Goal: Task Accomplishment & Management: Use online tool/utility

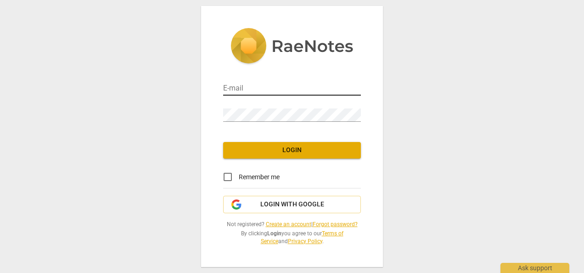
click at [274, 88] on input "email" at bounding box center [292, 88] width 138 height 13
type input "[EMAIL_ADDRESS][DOMAIN_NAME]"
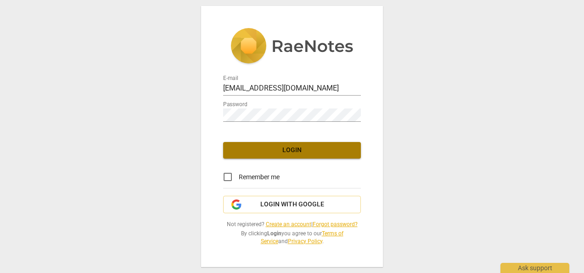
click at [241, 143] on button "Login" at bounding box center [292, 150] width 138 height 17
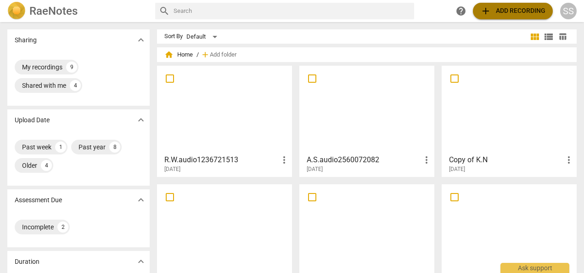
click at [498, 10] on span "add Add recording" at bounding box center [513, 11] width 65 height 11
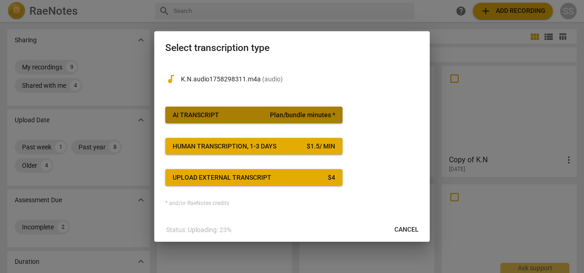
click at [292, 115] on span "Plan/bundle minutes *" at bounding box center [302, 115] width 65 height 9
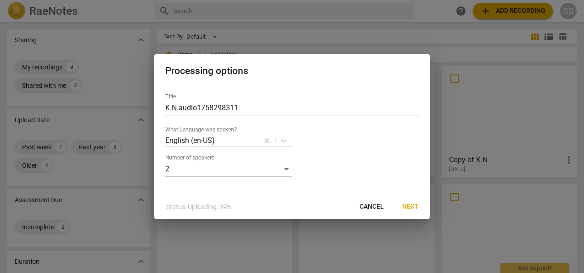
click at [410, 206] on span "Next" at bounding box center [411, 206] width 17 height 9
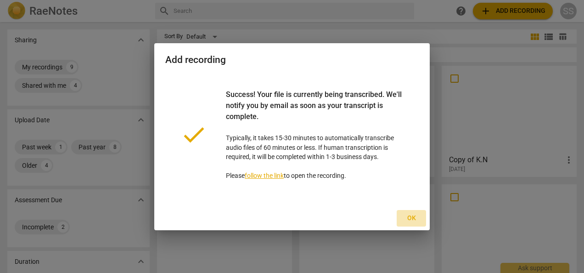
click at [413, 218] on span "Ok" at bounding box center [411, 218] width 15 height 9
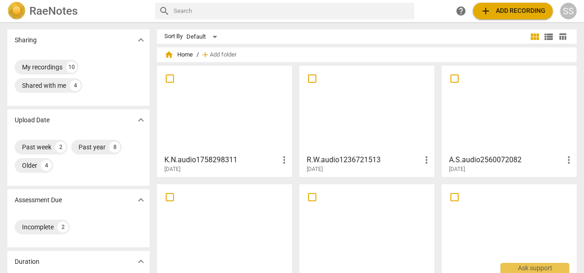
click at [510, 11] on span "add Add recording" at bounding box center [513, 11] width 65 height 11
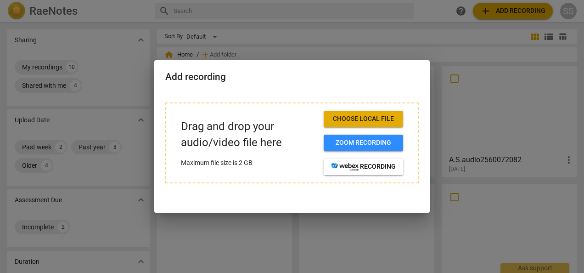
click at [351, 119] on span "Choose local file" at bounding box center [363, 118] width 65 height 9
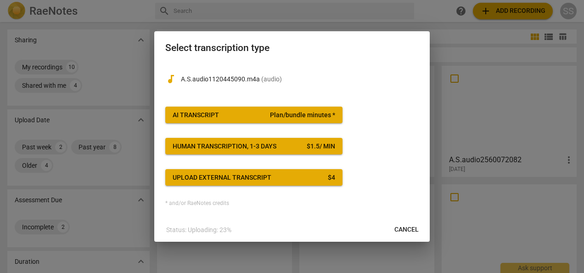
click at [404, 229] on span "Cancel" at bounding box center [407, 229] width 24 height 9
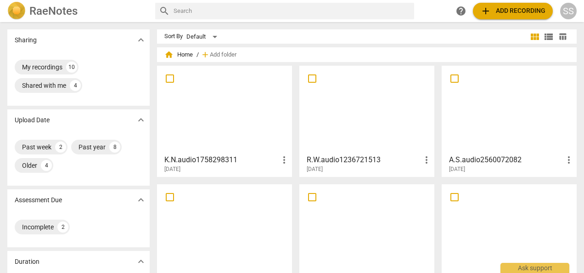
click at [511, 7] on span "add Add recording" at bounding box center [513, 11] width 65 height 11
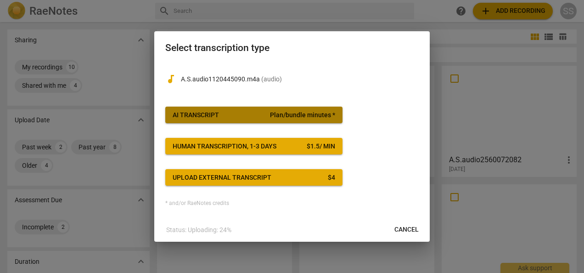
click at [312, 111] on span "Plan/bundle minutes *" at bounding box center [302, 115] width 65 height 9
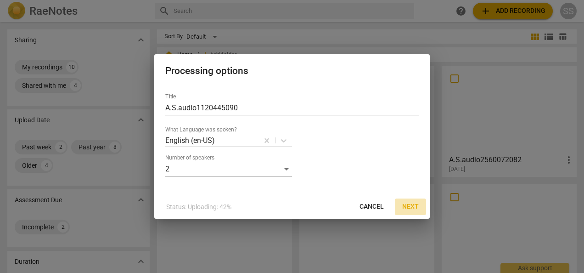
click at [411, 205] on span "Next" at bounding box center [411, 206] width 17 height 9
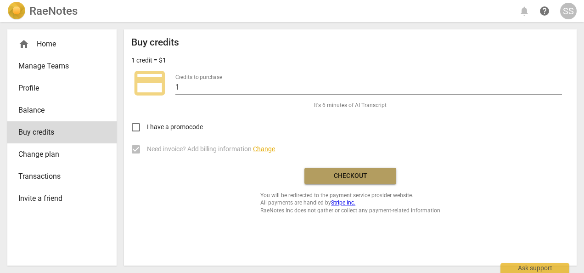
click at [355, 175] on span "Checkout" at bounding box center [350, 175] width 77 height 9
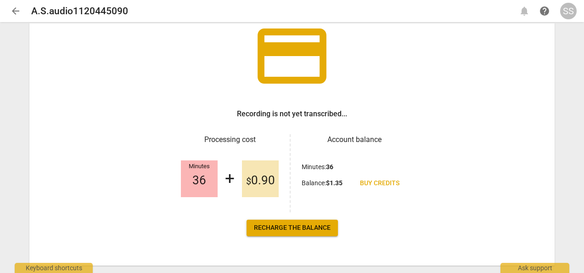
scroll to position [68, 0]
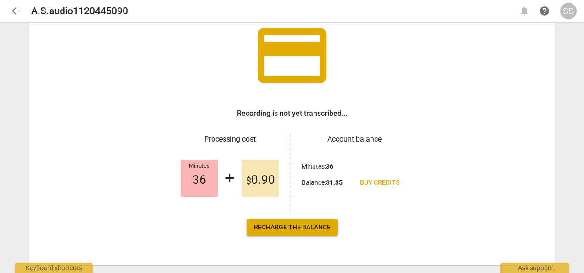
click at [306, 227] on span "Recharge the balance" at bounding box center [292, 227] width 77 height 9
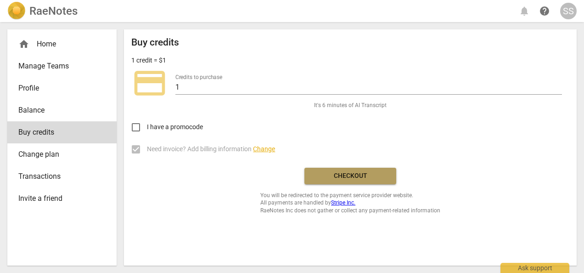
click at [363, 176] on span "Checkout" at bounding box center [350, 175] width 77 height 9
click at [45, 107] on span "Balance" at bounding box center [58, 110] width 80 height 11
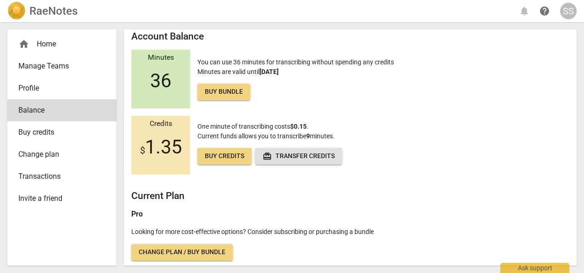
scroll to position [8, 0]
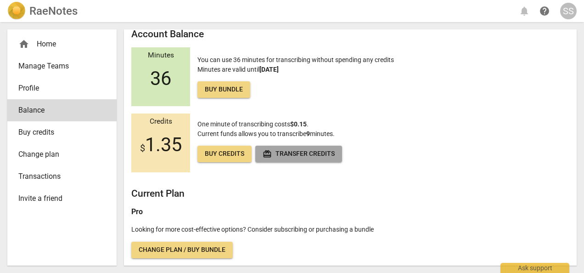
click at [291, 153] on span "redeem Transfer credits" at bounding box center [299, 153] width 72 height 9
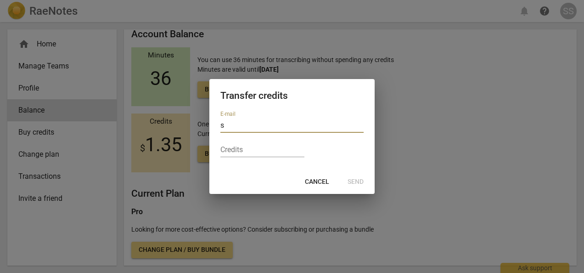
type input "s"
click at [316, 181] on span "Cancel" at bounding box center [317, 181] width 24 height 9
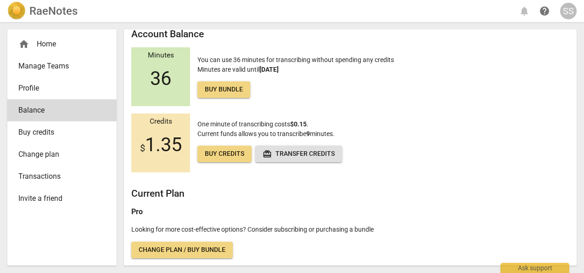
click at [221, 151] on span "Buy credits" at bounding box center [225, 153] width 40 height 9
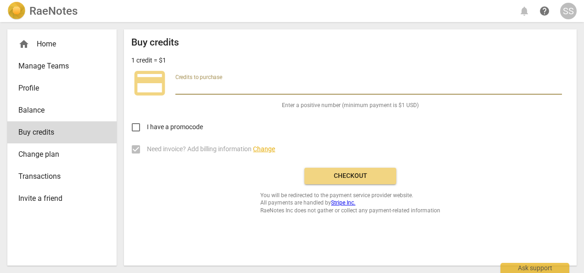
click at [221, 84] on input "number" at bounding box center [369, 87] width 387 height 13
type input "6"
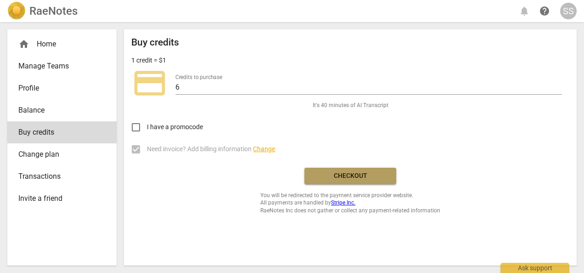
click at [333, 176] on span "Checkout" at bounding box center [350, 175] width 77 height 9
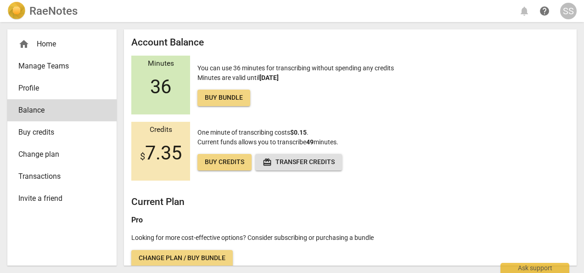
click at [295, 159] on span "redeem Transfer credits" at bounding box center [299, 162] width 72 height 9
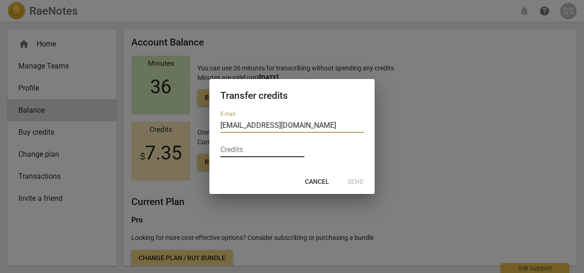
type input "scstocker2@yahoo.com"
click at [299, 148] on input "1" at bounding box center [263, 150] width 84 height 13
click at [299, 148] on input "2" at bounding box center [263, 150] width 84 height 13
click at [299, 148] on input "3" at bounding box center [263, 150] width 84 height 13
click at [299, 148] on input "4" at bounding box center [263, 150] width 84 height 13
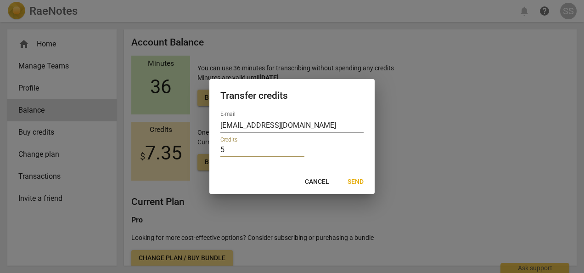
click at [299, 148] on input "5" at bounding box center [263, 150] width 84 height 13
type input "6"
click at [299, 148] on input "6" at bounding box center [263, 150] width 84 height 13
click at [357, 183] on span "Send" at bounding box center [356, 181] width 16 height 9
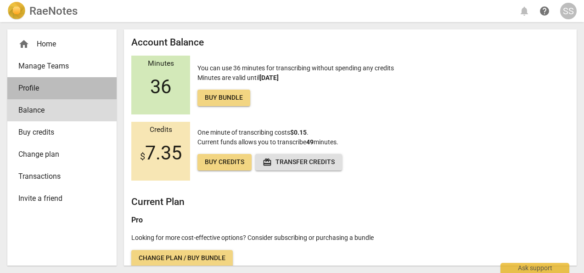
click at [43, 82] on link "Profile" at bounding box center [61, 88] width 109 height 22
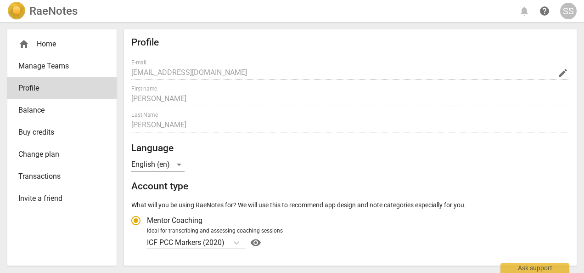
radio input "false"
click at [44, 176] on span "Transactions" at bounding box center [58, 176] width 80 height 11
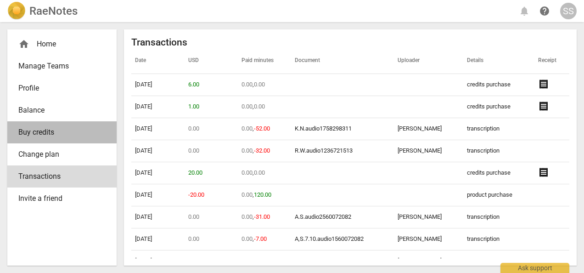
click at [48, 133] on span "Buy credits" at bounding box center [58, 132] width 80 height 11
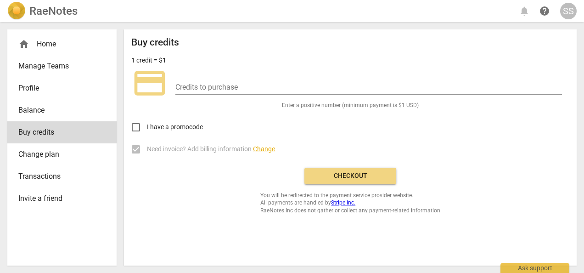
click at [53, 153] on span "Change plan" at bounding box center [58, 154] width 80 height 11
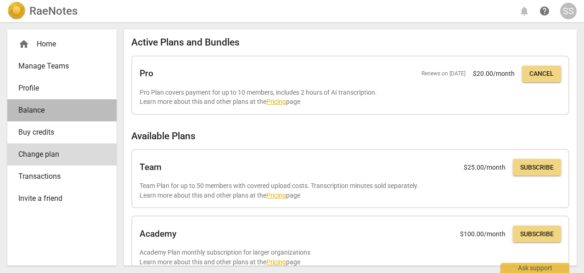
click at [48, 109] on span "Balance" at bounding box center [58, 110] width 80 height 11
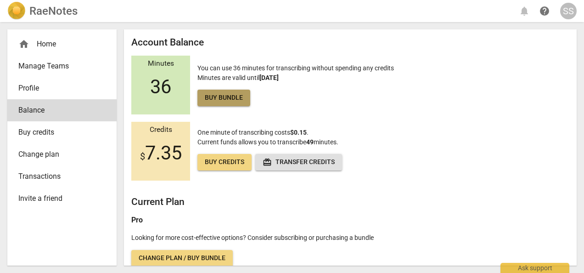
click at [223, 97] on span "Buy bundle" at bounding box center [224, 97] width 38 height 9
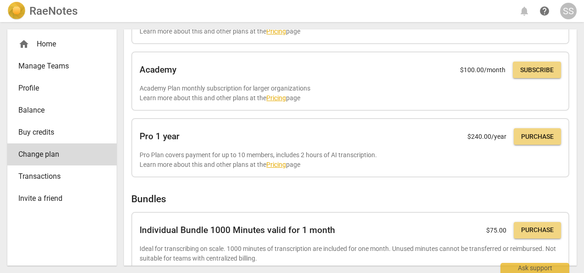
scroll to position [157, 0]
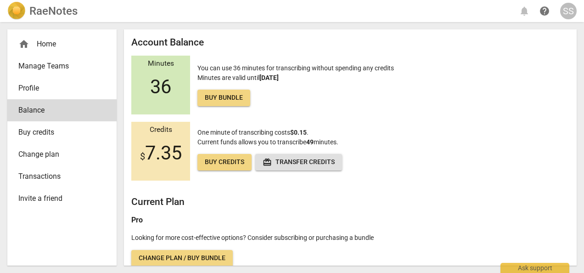
scroll to position [1, 0]
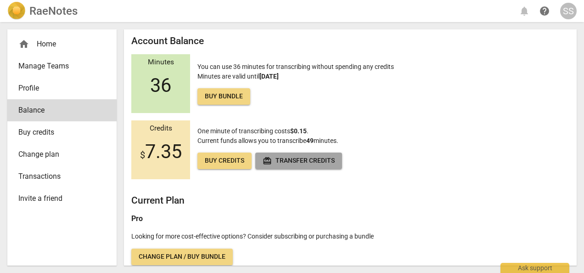
click at [317, 159] on span "redeem Transfer credits" at bounding box center [299, 160] width 72 height 9
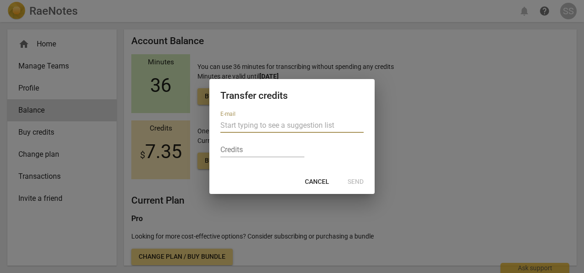
click at [248, 120] on input "text" at bounding box center [292, 125] width 143 height 15
click at [289, 125] on input "scstocker2@yahoo.com" at bounding box center [292, 125] width 143 height 15
type input "scstocker2@yahoo.com"
click at [298, 147] on input "1" at bounding box center [263, 150] width 84 height 13
click at [298, 147] on input "2" at bounding box center [263, 150] width 84 height 13
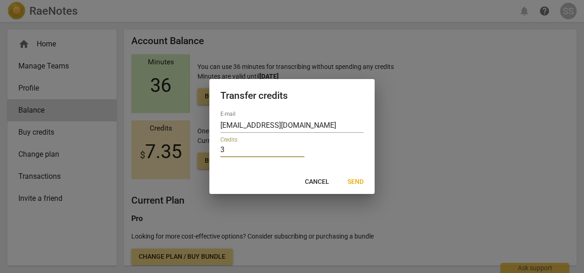
click at [298, 147] on input "3" at bounding box center [263, 150] width 84 height 13
click at [298, 147] on input "4" at bounding box center [263, 150] width 84 height 13
click at [298, 147] on input "5" at bounding box center [263, 150] width 84 height 13
type input "6"
click at [298, 147] on input "6" at bounding box center [263, 150] width 84 height 13
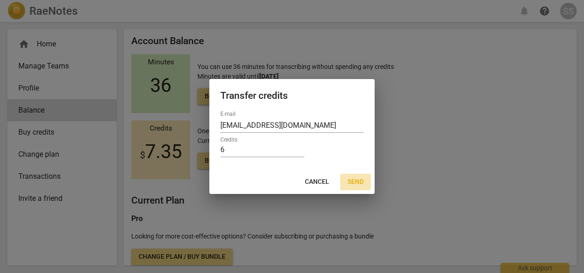
click at [357, 181] on span "Send" at bounding box center [356, 181] width 16 height 9
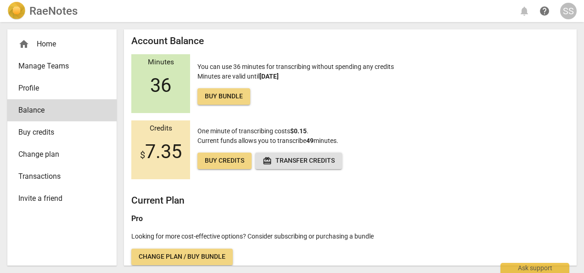
click at [165, 129] on div "Credits" at bounding box center [160, 129] width 59 height 8
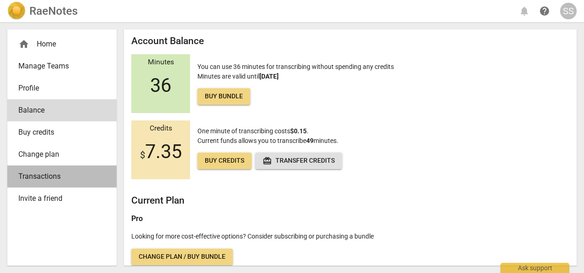
click at [51, 175] on span "Transactions" at bounding box center [58, 176] width 80 height 11
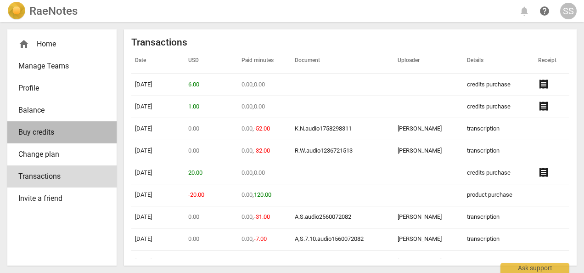
click at [45, 137] on span "Buy credits" at bounding box center [58, 132] width 80 height 11
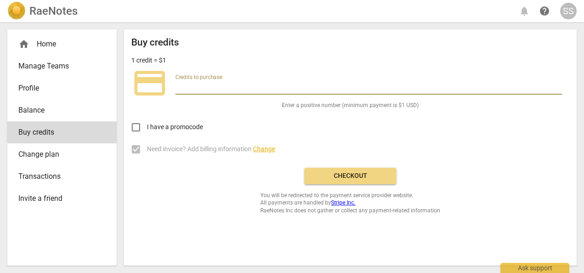
click at [229, 88] on input "number" at bounding box center [369, 87] width 387 height 13
type input "12"
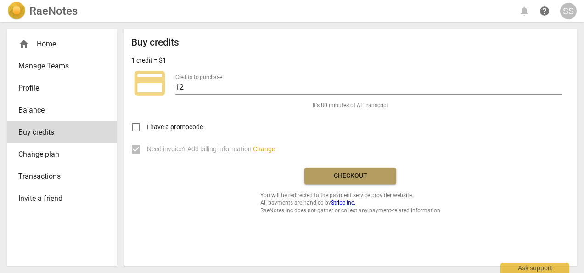
click at [343, 176] on span "Checkout" at bounding box center [350, 175] width 77 height 9
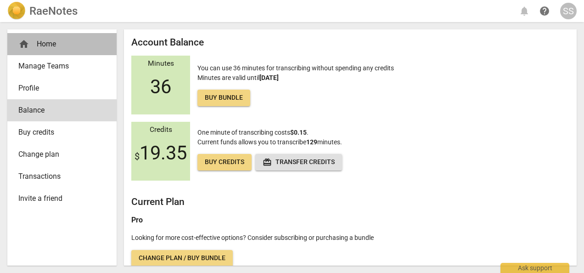
click at [51, 43] on div "home Home" at bounding box center [58, 44] width 80 height 11
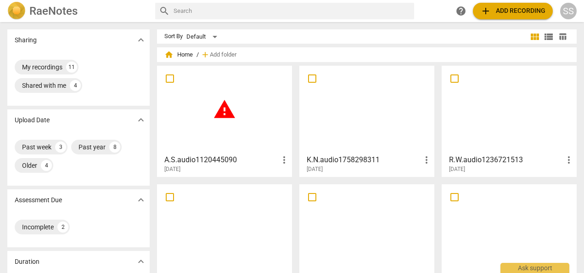
click at [222, 111] on span "warning" at bounding box center [224, 109] width 23 height 23
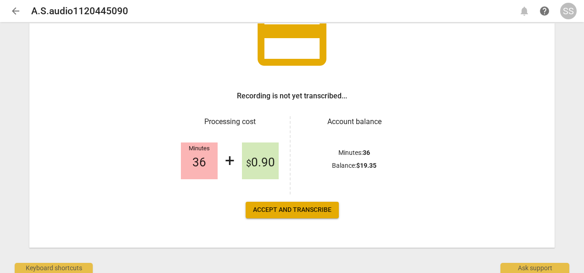
scroll to position [86, 0]
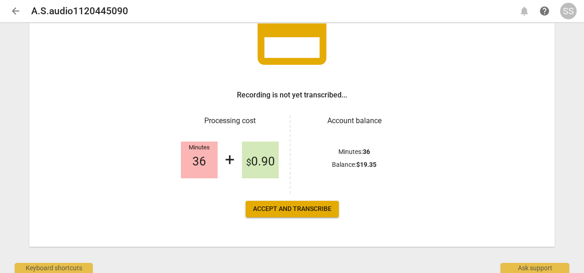
click at [301, 208] on span "Accept and transcribe" at bounding box center [292, 208] width 79 height 9
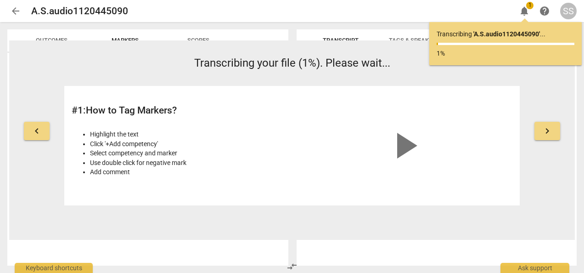
click at [301, 208] on div "keyboard_arrow_left Transcribing your file (1%). Please wait... # 1 : How to Ta…" at bounding box center [292, 139] width 566 height 199
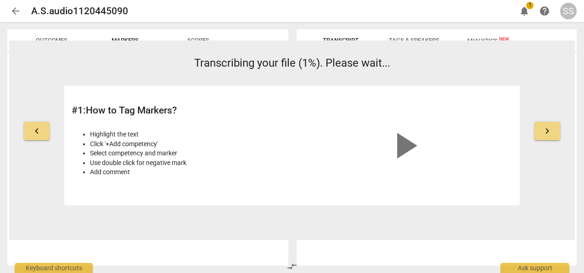
click at [552, 132] on span "keyboard_arrow_right" at bounding box center [547, 130] width 11 height 11
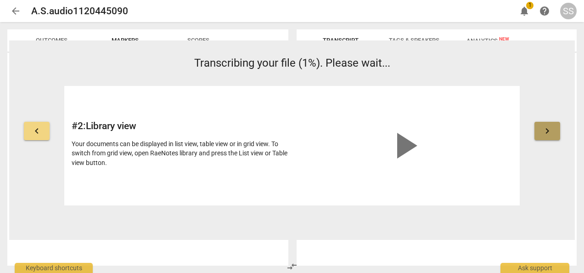
click at [552, 132] on span "keyboard_arrow_right" at bounding box center [547, 130] width 11 height 11
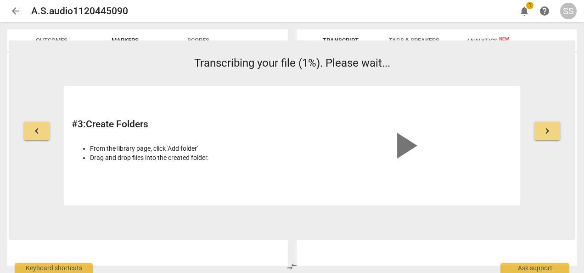
click at [552, 132] on span "keyboard_arrow_right" at bounding box center [547, 130] width 11 height 11
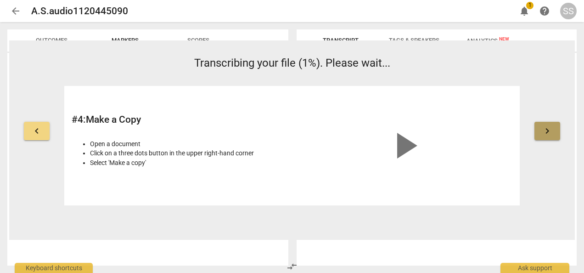
click at [552, 132] on span "keyboard_arrow_right" at bounding box center [547, 130] width 11 height 11
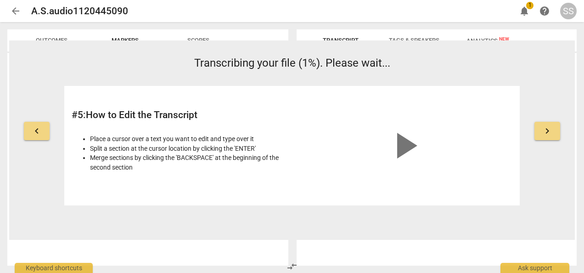
click at [552, 132] on span "keyboard_arrow_right" at bounding box center [547, 130] width 11 height 11
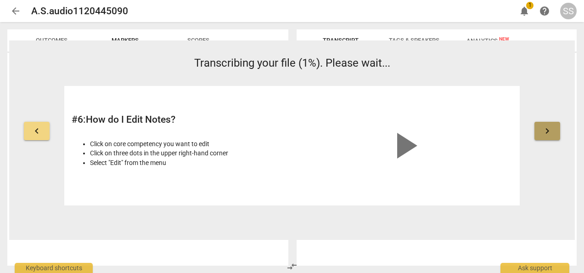
click at [552, 132] on span "keyboard_arrow_right" at bounding box center [547, 130] width 11 height 11
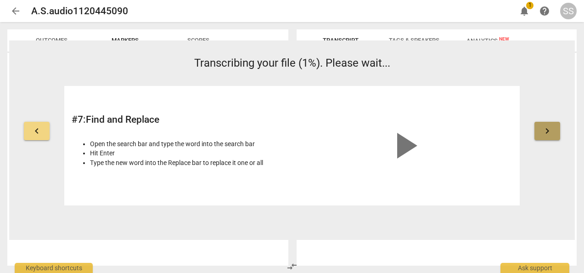
click at [552, 132] on span "keyboard_arrow_right" at bounding box center [547, 130] width 11 height 11
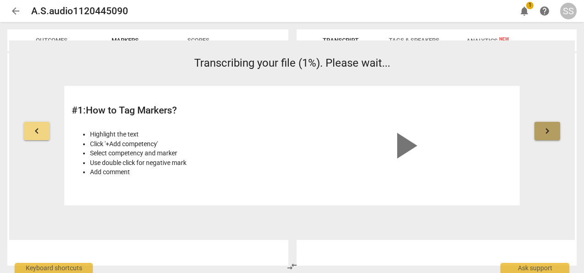
click at [552, 132] on span "keyboard_arrow_right" at bounding box center [547, 130] width 11 height 11
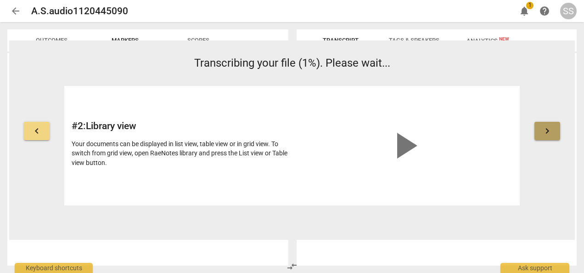
click at [552, 132] on span "keyboard_arrow_right" at bounding box center [547, 130] width 11 height 11
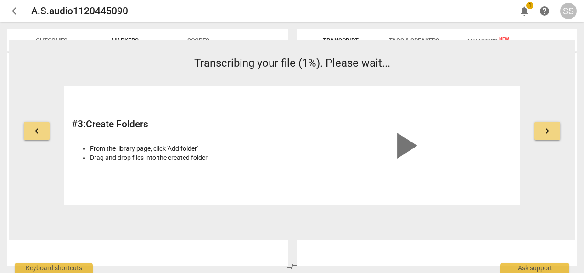
click at [552, 132] on span "keyboard_arrow_right" at bounding box center [547, 130] width 11 height 11
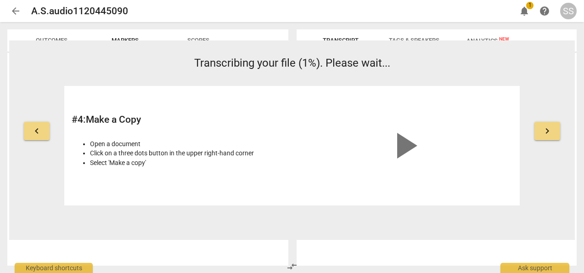
click at [552, 132] on span "keyboard_arrow_right" at bounding box center [547, 130] width 11 height 11
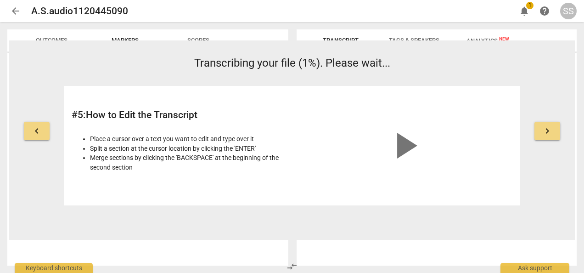
click at [552, 132] on span "keyboard_arrow_right" at bounding box center [547, 130] width 11 height 11
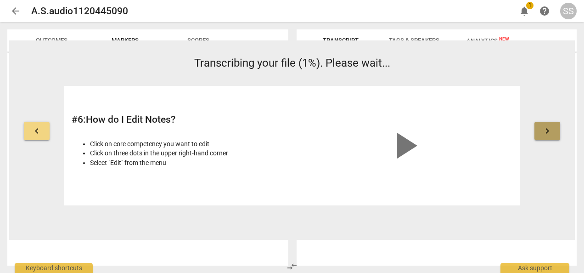
click at [552, 132] on span "keyboard_arrow_right" at bounding box center [547, 130] width 11 height 11
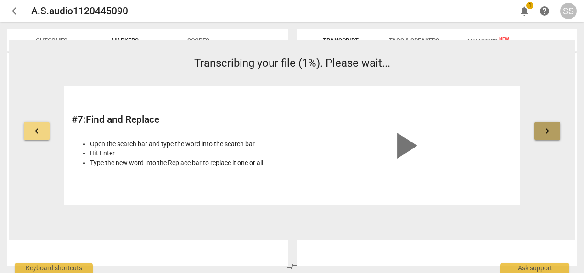
click at [552, 132] on span "keyboard_arrow_right" at bounding box center [547, 130] width 11 height 11
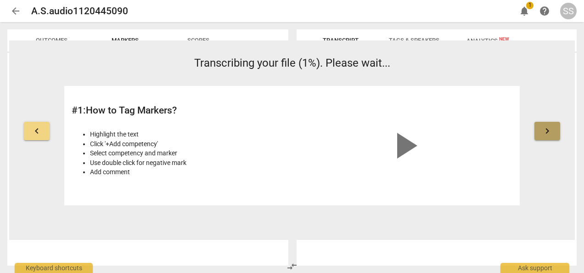
click at [552, 132] on span "keyboard_arrow_right" at bounding box center [547, 130] width 11 height 11
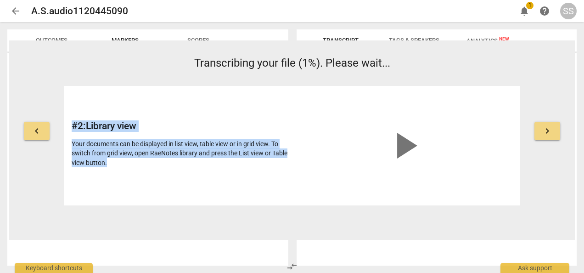
drag, startPoint x: 514, startPoint y: 53, endPoint x: 511, endPoint y: 84, distance: 30.4
click at [511, 84] on div "keyboard_arrow_left Transcribing your file (1%). Please wait... # 2 : Library v…" at bounding box center [292, 139] width 566 height 199
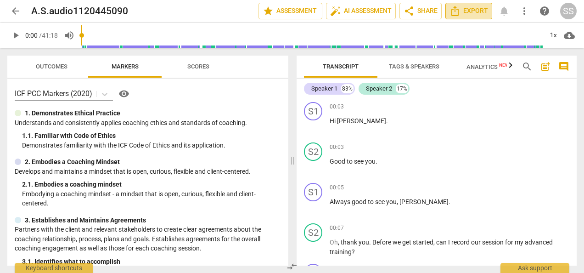
click at [467, 8] on span "Export" at bounding box center [469, 11] width 39 height 11
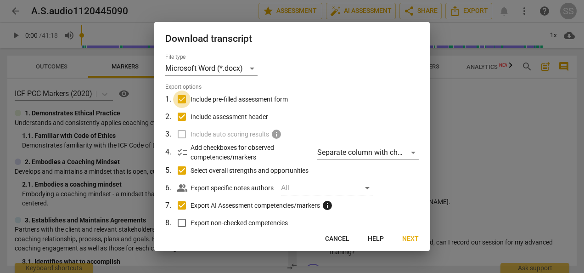
click at [183, 97] on input "Include pre-filled assessment form" at bounding box center [181, 99] width 17 height 17
checkbox input "false"
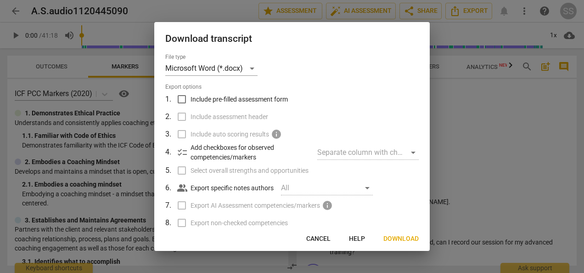
click at [400, 240] on span "Download" at bounding box center [401, 238] width 35 height 9
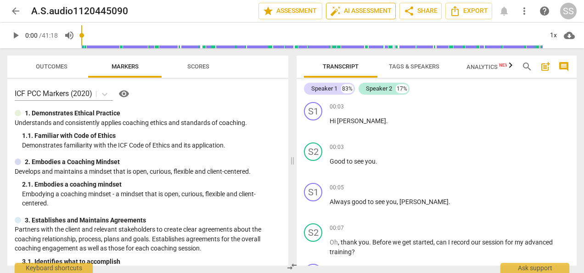
click at [348, 10] on span "auto_fix_high AI Assessment" at bounding box center [361, 11] width 62 height 11
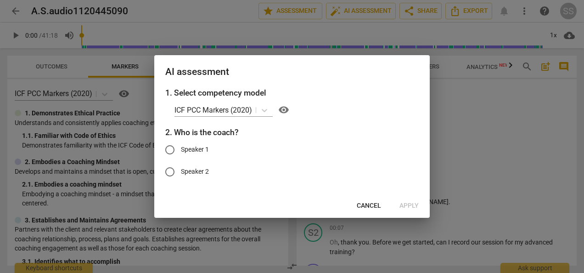
click at [544, 127] on div at bounding box center [292, 136] width 584 height 273
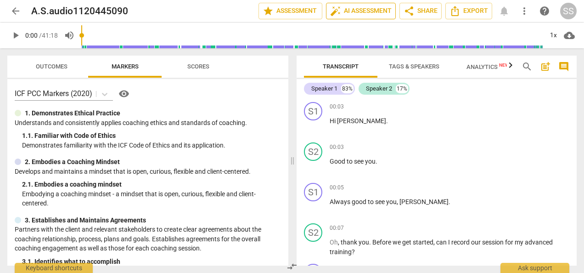
click at [352, 10] on span "auto_fix_high AI Assessment" at bounding box center [361, 11] width 62 height 11
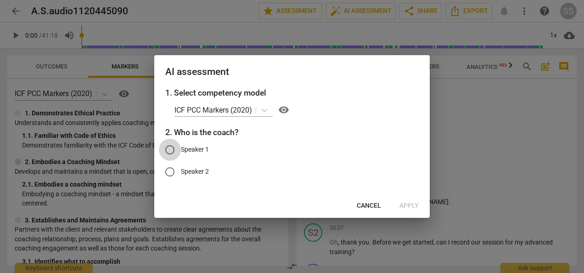
click at [170, 152] on input "Speaker 1" at bounding box center [170, 150] width 22 height 22
radio input "true"
click at [408, 203] on span "Apply" at bounding box center [409, 205] width 19 height 9
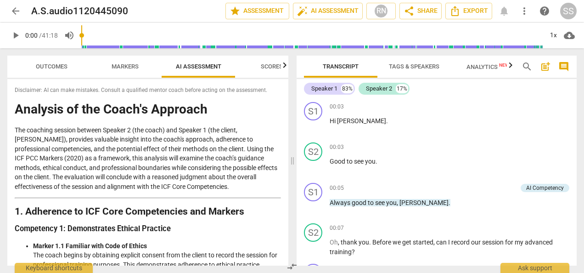
click at [128, 62] on span "Markers" at bounding box center [125, 67] width 49 height 12
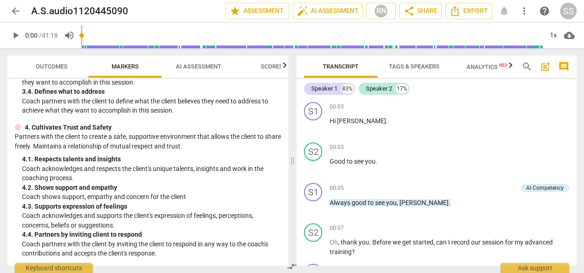
scroll to position [241, 0]
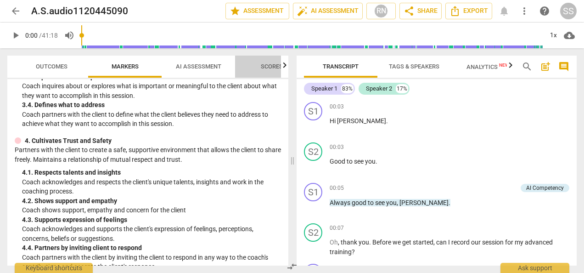
click at [274, 63] on span "Scores" at bounding box center [272, 66] width 22 height 7
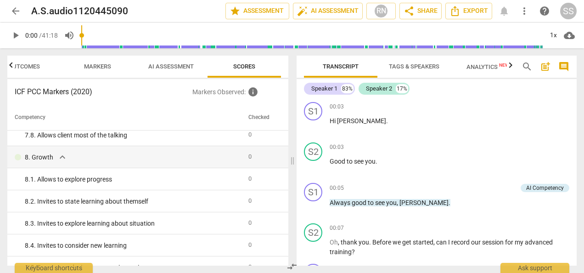
scroll to position [0, 0]
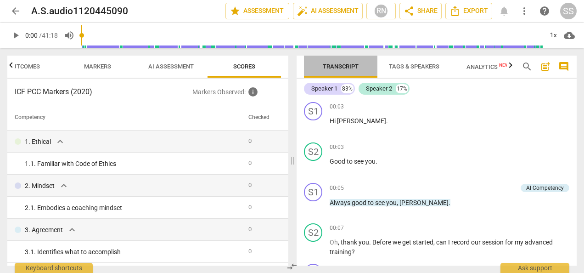
click at [342, 65] on span "Transcript" at bounding box center [341, 66] width 36 height 7
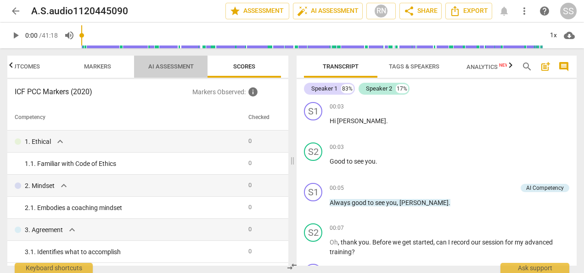
click at [173, 63] on span "AI Assessment" at bounding box center [170, 66] width 45 height 7
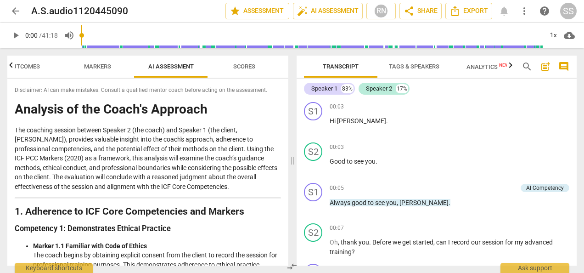
drag, startPoint x: 285, startPoint y: 88, endPoint x: 245, endPoint y: 84, distance: 40.2
click at [245, 84] on div "Disclaimer: AI can make mistakes. Consult a qualified mentor coach before actin…" at bounding box center [147, 172] width 281 height 187
click at [101, 67] on span "Markers" at bounding box center [97, 66] width 27 height 7
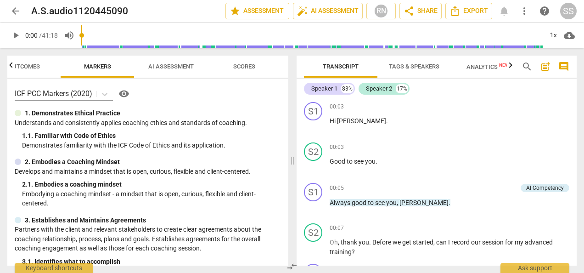
click at [10, 64] on icon "button" at bounding box center [11, 65] width 11 height 11
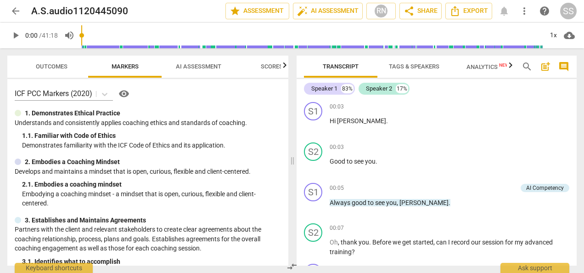
click at [56, 64] on span "Outcomes" at bounding box center [52, 66] width 32 height 7
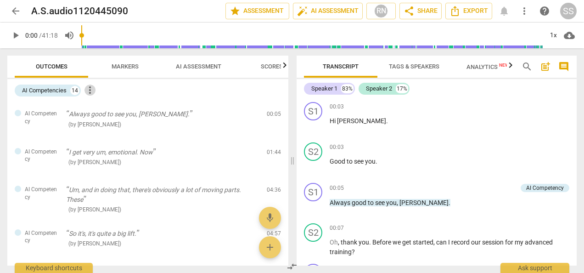
click at [91, 92] on span "more_vert" at bounding box center [90, 90] width 11 height 11
click at [170, 104] on div at bounding box center [292, 136] width 584 height 273
click at [273, 67] on span "Scores" at bounding box center [272, 66] width 22 height 7
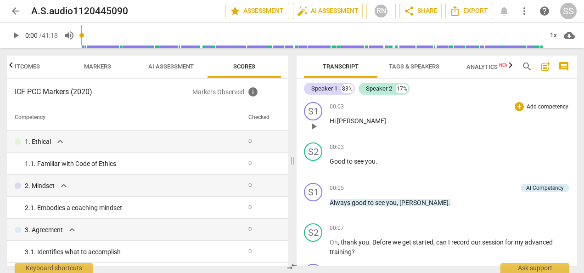
click at [491, 134] on div "00:03 + Add competency keyboard_arrow_right Hi Allison ." at bounding box center [450, 118] width 240 height 33
click at [14, 10] on span "arrow_back" at bounding box center [15, 11] width 11 height 11
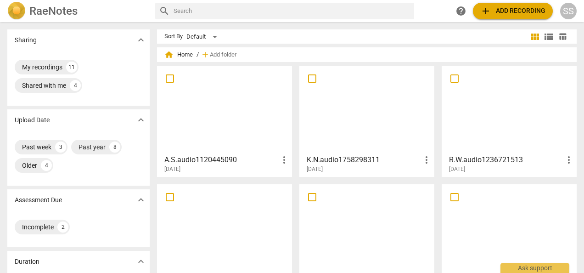
click at [375, 133] on div at bounding box center [367, 109] width 129 height 81
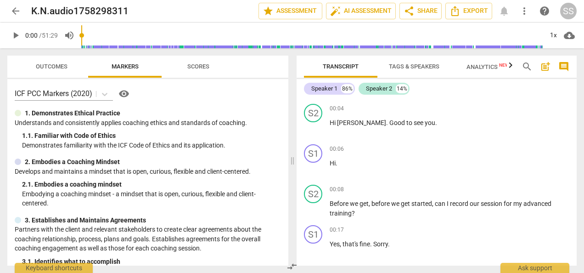
scroll to position [58, 0]
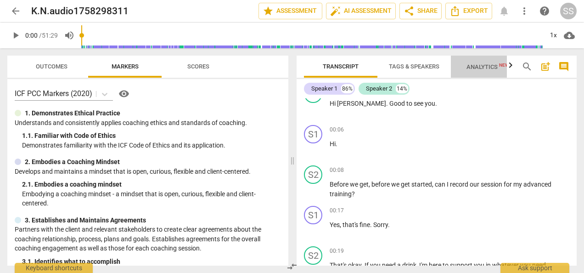
click at [490, 67] on span "Analytics New" at bounding box center [488, 66] width 43 height 7
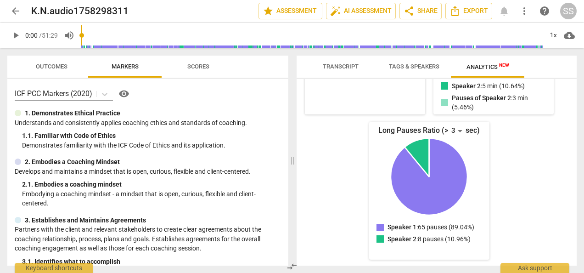
scroll to position [0, 0]
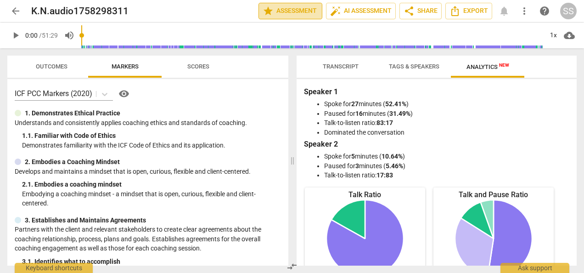
click at [293, 10] on span "star Assessment" at bounding box center [291, 11] width 56 height 11
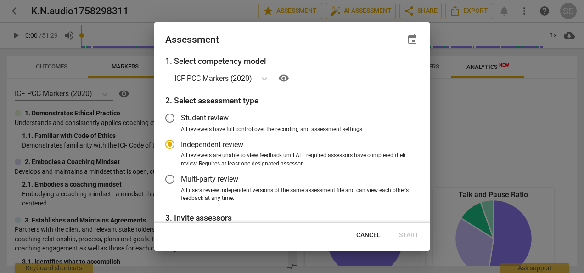
click at [369, 231] on span "Cancel" at bounding box center [369, 235] width 24 height 9
radio input "false"
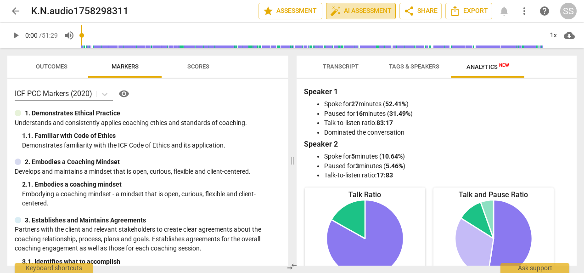
click at [366, 9] on span "auto_fix_high AI Assessment" at bounding box center [361, 11] width 62 height 11
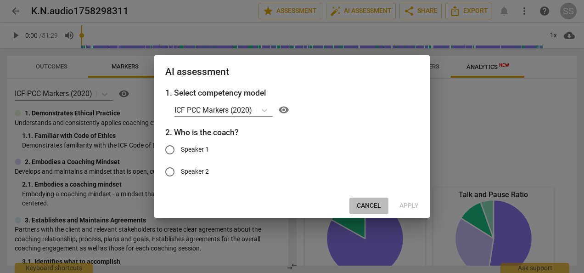
click at [366, 204] on span "Cancel" at bounding box center [369, 205] width 24 height 9
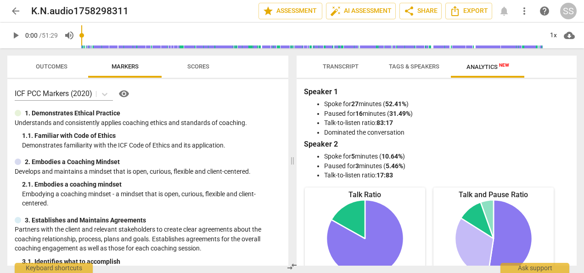
click at [340, 68] on span "Transcript" at bounding box center [341, 66] width 36 height 7
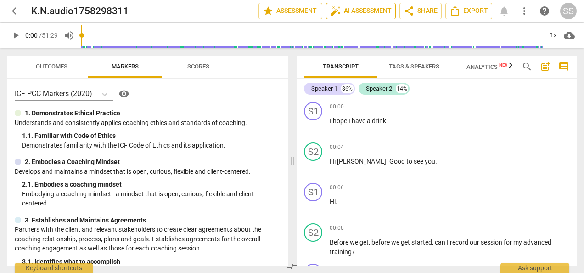
click at [357, 11] on span "auto_fix_high AI Assessment" at bounding box center [361, 11] width 62 height 11
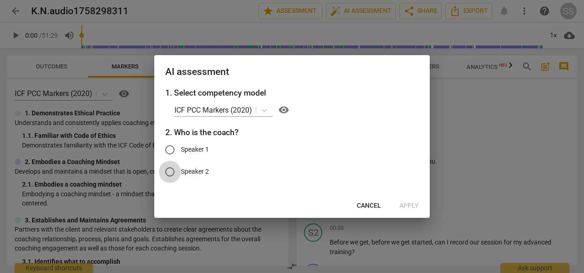
click at [168, 171] on input "Speaker 2" at bounding box center [170, 172] width 22 height 22
radio input "true"
click at [411, 204] on span "Apply" at bounding box center [409, 205] width 19 height 9
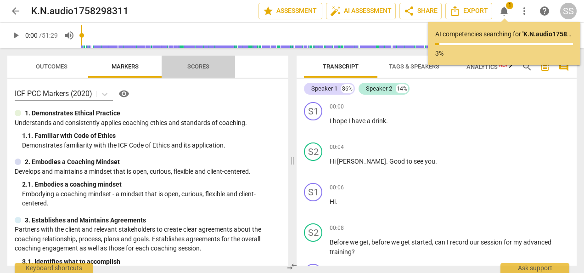
click at [202, 68] on span "Scores" at bounding box center [198, 66] width 22 height 7
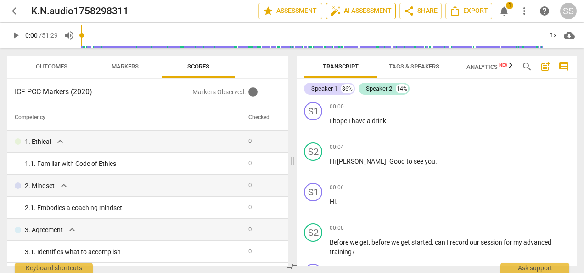
click at [374, 9] on span "auto_fix_high AI Assessment" at bounding box center [361, 11] width 62 height 11
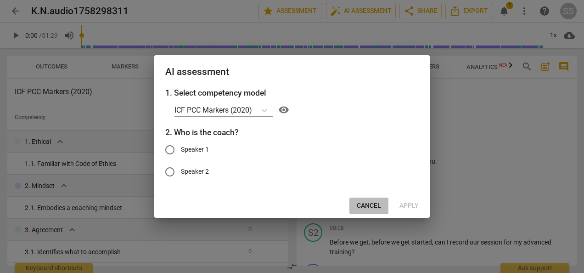
click at [377, 202] on span "Cancel" at bounding box center [369, 205] width 24 height 9
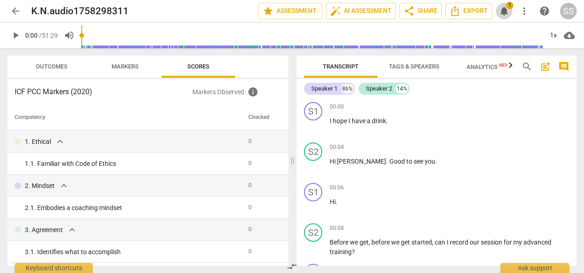
click at [505, 7] on span "notifications" at bounding box center [504, 11] width 11 height 11
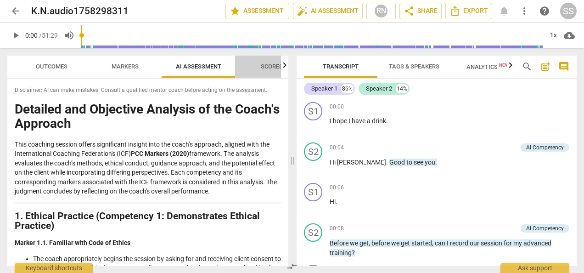
click at [272, 65] on span "Scores" at bounding box center [272, 66] width 22 height 7
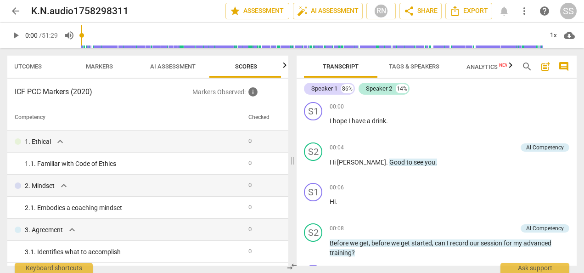
scroll to position [0, 28]
click at [104, 64] on span "Markers" at bounding box center [97, 66] width 27 height 7
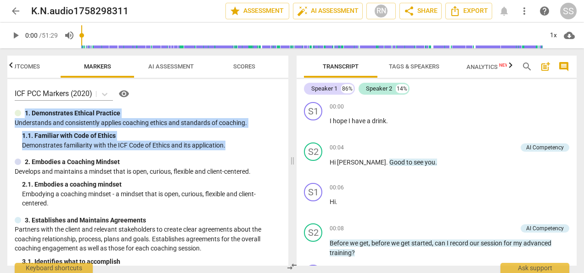
drag, startPoint x: 284, startPoint y: 89, endPoint x: 285, endPoint y: 143, distance: 53.8
click at [285, 143] on div "ICF PCC Markers (2020) visibility 1. Demonstrates Ethical Practice Understands …" at bounding box center [147, 172] width 281 height 187
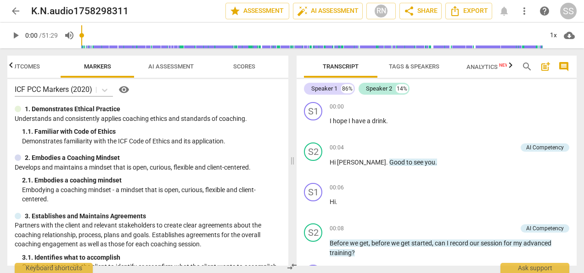
click at [248, 88] on div "ICF PCC Markers (2020) visibility" at bounding box center [148, 89] width 267 height 15
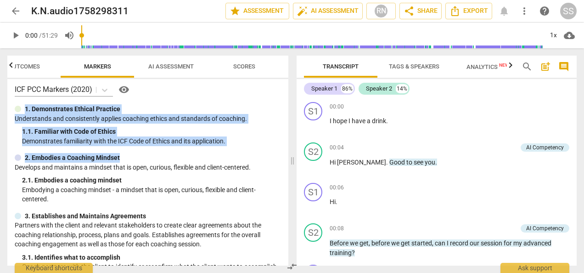
drag, startPoint x: 285, startPoint y: 89, endPoint x: 289, endPoint y: 152, distance: 63.1
click at [289, 152] on div "Outcomes Markers AI Assessment Scores ICF PCC Markers (2020) visibility 1. Demo…" at bounding box center [146, 160] width 292 height 225
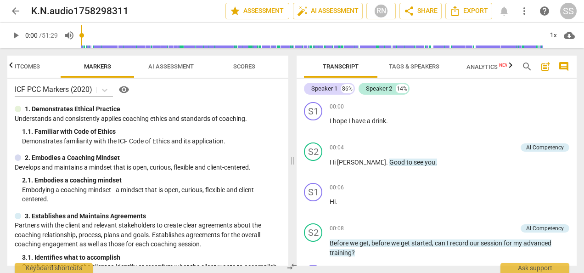
drag, startPoint x: 289, startPoint y: 152, endPoint x: 235, endPoint y: 91, distance: 81.0
click at [235, 91] on div "ICF PCC Markers (2020) visibility" at bounding box center [148, 89] width 267 height 15
click at [23, 68] on span "Outcomes" at bounding box center [24, 66] width 32 height 7
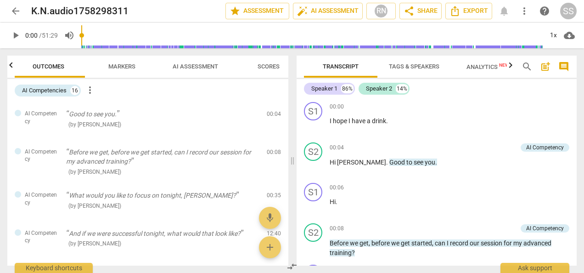
scroll to position [0, 0]
click at [275, 65] on span "Scores" at bounding box center [272, 66] width 22 height 7
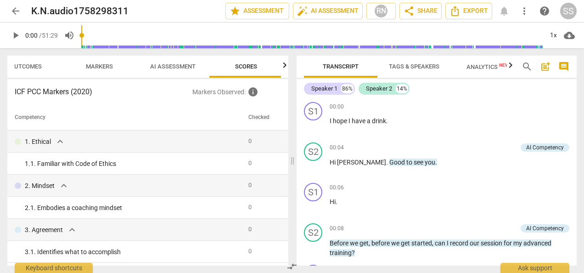
scroll to position [0, 28]
drag, startPoint x: 289, startPoint y: 116, endPoint x: 288, endPoint y: 151, distance: 35.4
click at [288, 151] on div "Outcomes Markers AI Assessment Scores ICF PCC Markers (2020) Markers Observed :…" at bounding box center [146, 160] width 292 height 225
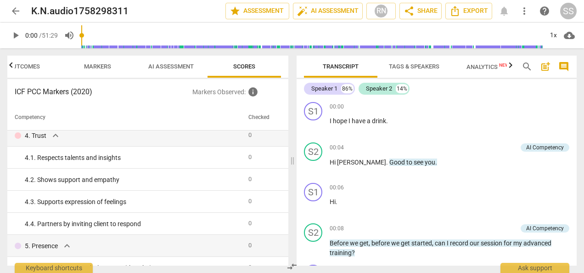
scroll to position [197, 0]
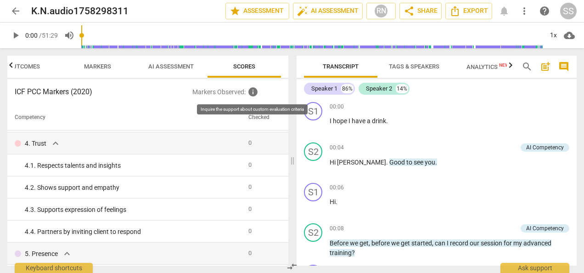
click at [251, 91] on span "info" at bounding box center [253, 91] width 11 height 11
click at [96, 67] on span "Markers" at bounding box center [97, 66] width 27 height 7
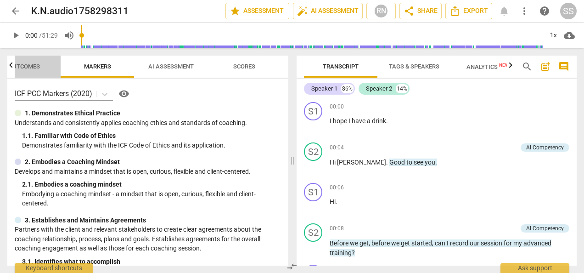
click at [24, 68] on span "Outcomes" at bounding box center [24, 66] width 32 height 7
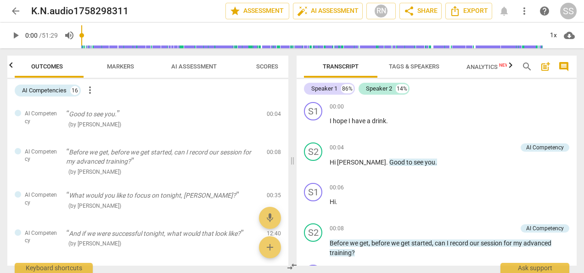
scroll to position [0, 0]
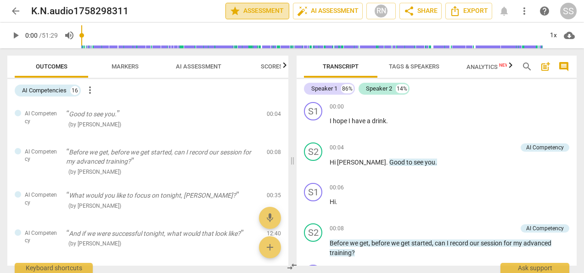
click at [263, 10] on span "star Assessment" at bounding box center [258, 11] width 56 height 11
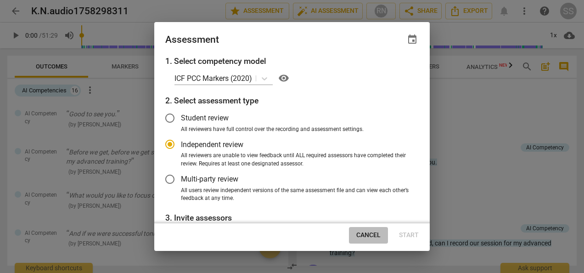
click at [373, 232] on span "Cancel" at bounding box center [369, 235] width 24 height 9
radio input "false"
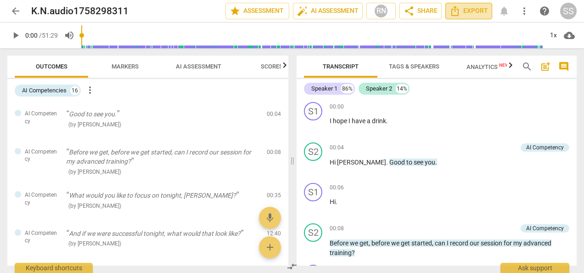
click at [471, 9] on span "Export" at bounding box center [469, 11] width 39 height 11
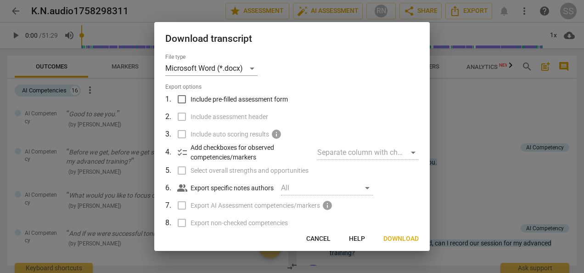
click at [181, 98] on input "Include pre-filled assessment form" at bounding box center [181, 99] width 17 height 17
checkbox input "true"
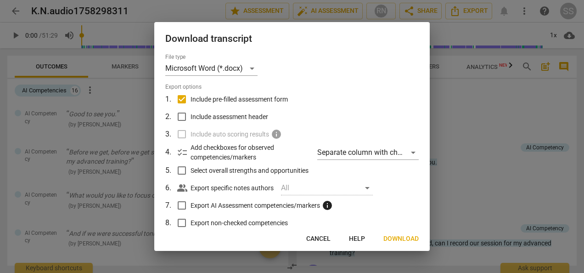
click at [183, 114] on input "Include assessment header" at bounding box center [181, 116] width 17 height 17
checkbox input "true"
click at [180, 204] on input "Export AI Assessment competencies/markers info" at bounding box center [181, 205] width 17 height 17
checkbox input "true"
click at [184, 224] on input "Export non-checked competencies" at bounding box center [181, 222] width 17 height 17
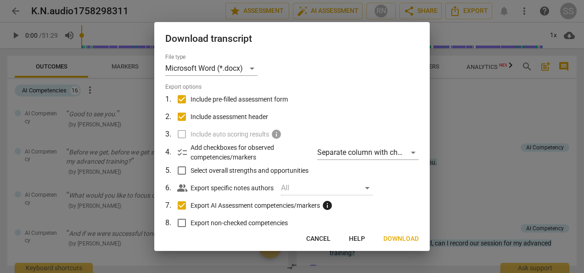
checkbox input "true"
click at [403, 237] on span "Download" at bounding box center [401, 238] width 35 height 9
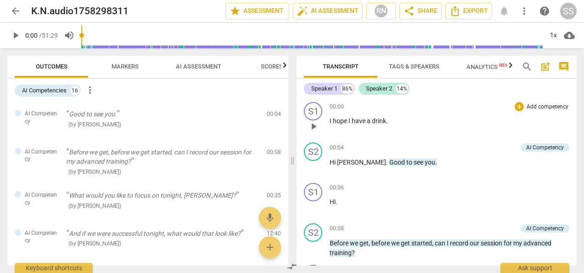
click at [435, 125] on p "I hope I have a drink ." at bounding box center [450, 121] width 240 height 10
click at [475, 8] on span "Export" at bounding box center [469, 11] width 39 height 11
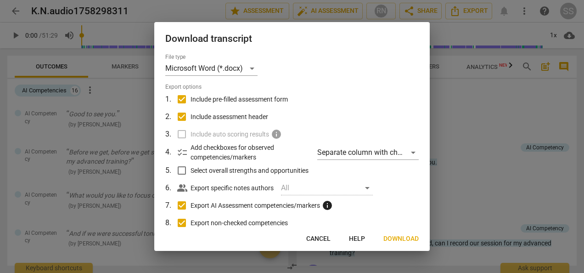
click at [181, 205] on input "Export AI Assessment competencies/markers info" at bounding box center [181, 205] width 17 height 17
checkbox input "false"
click at [180, 221] on input "Export non-checked competencies" at bounding box center [181, 222] width 17 height 17
checkbox input "false"
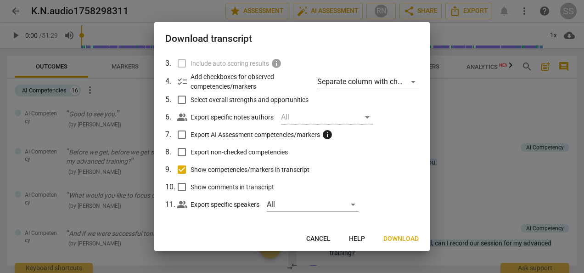
scroll to position [75, 0]
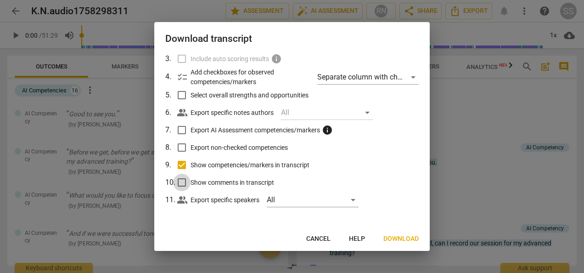
click at [182, 182] on input "Show comments in transcript" at bounding box center [181, 182] width 17 height 17
checkbox input "true"
click at [393, 238] on span "Download" at bounding box center [401, 238] width 35 height 9
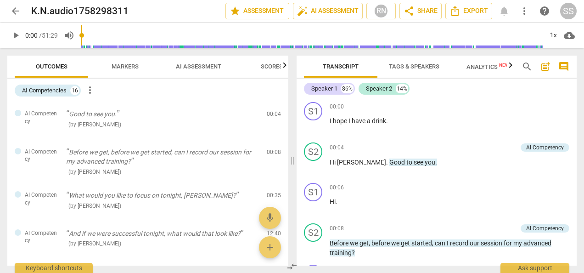
click at [14, 11] on span "arrow_back" at bounding box center [15, 11] width 11 height 11
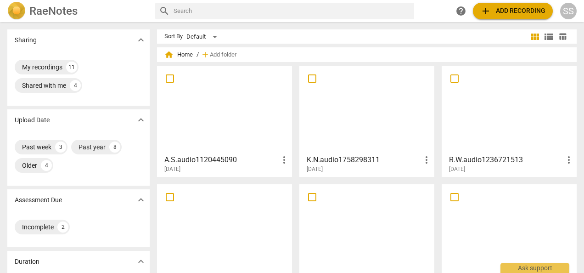
click at [223, 110] on div at bounding box center [224, 109] width 129 height 81
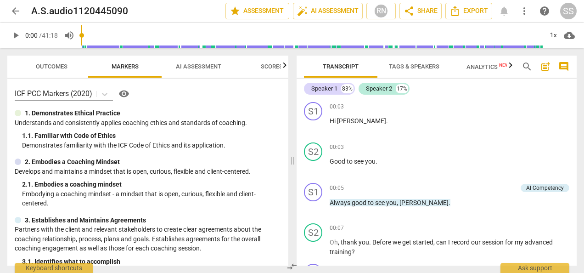
click at [431, 61] on span "Tags & Speakers" at bounding box center [414, 67] width 73 height 12
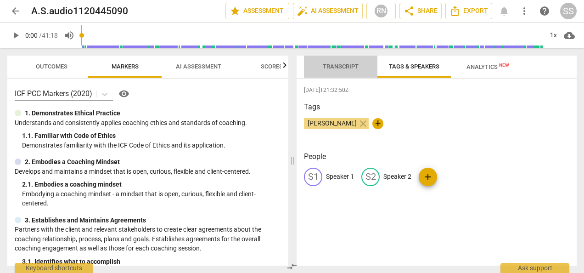
click at [326, 65] on span "Transcript" at bounding box center [341, 66] width 36 height 7
